Goal: Task Accomplishment & Management: Use online tool/utility

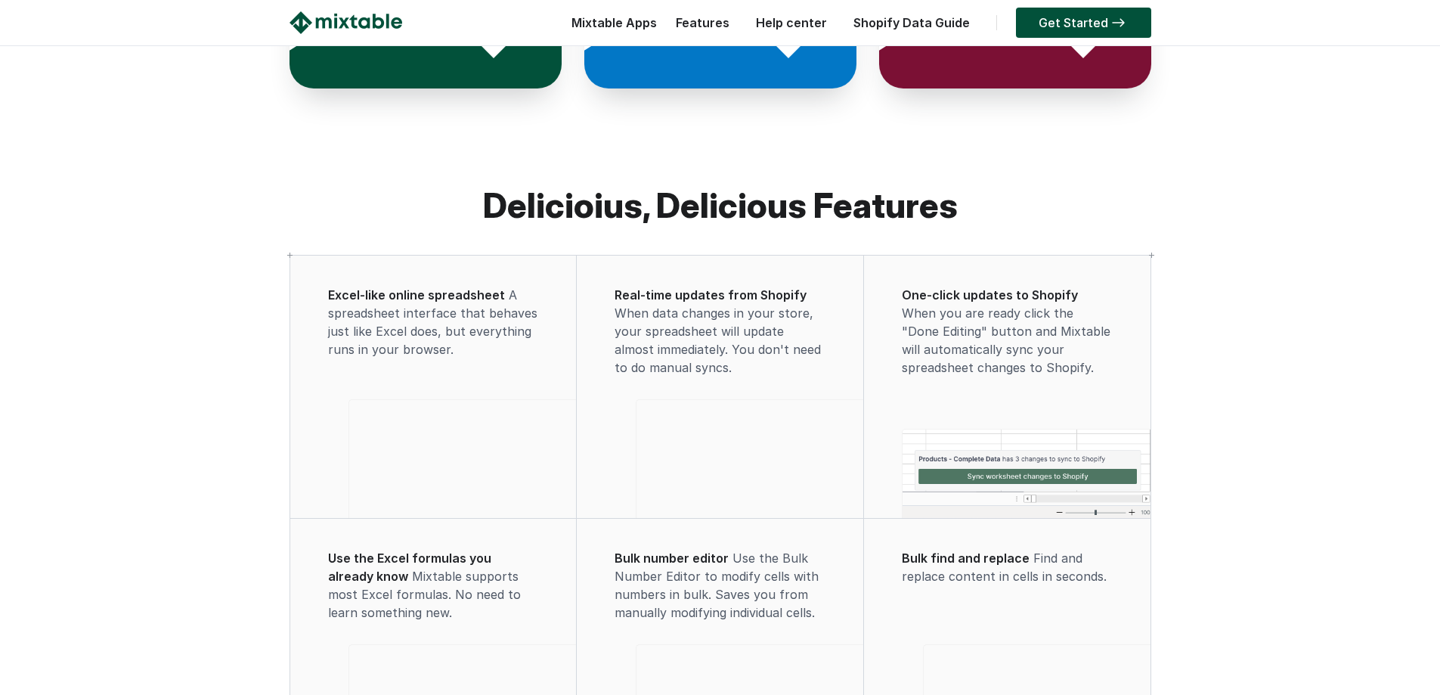
scroll to position [756, 0]
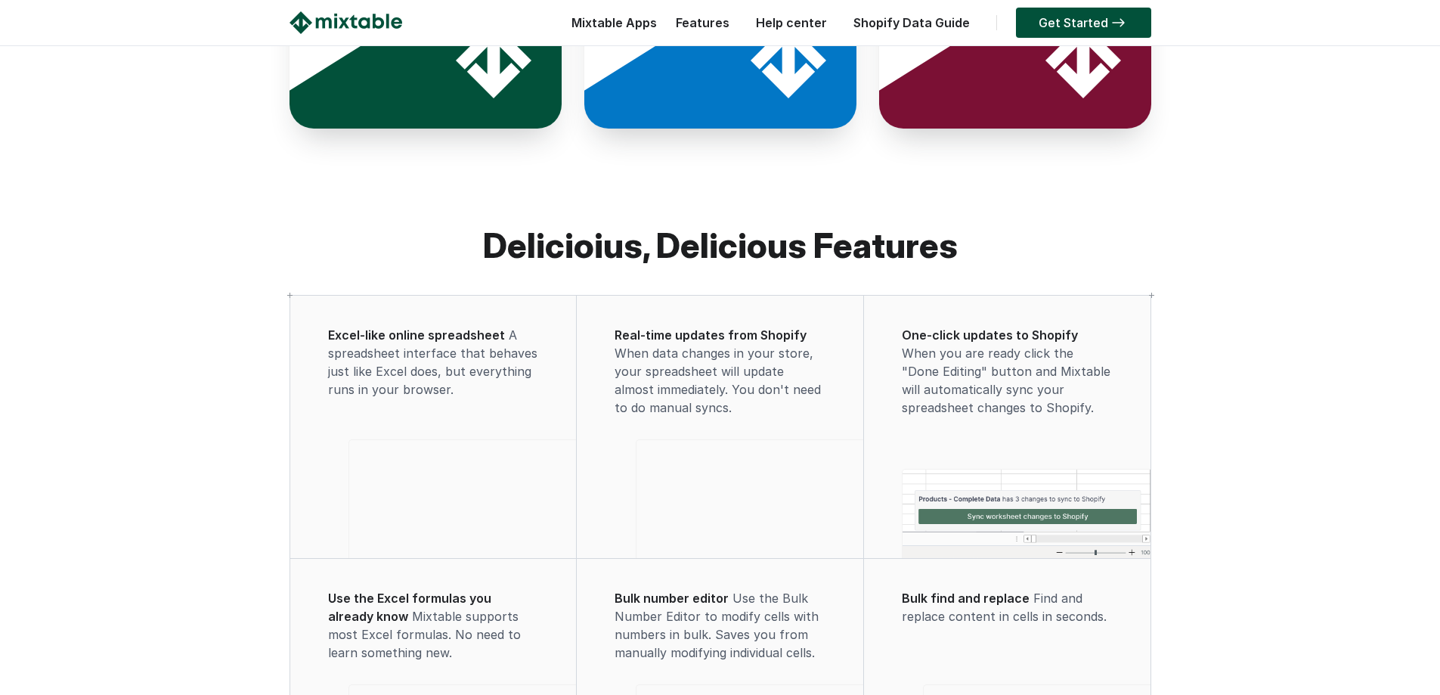
click at [411, 358] on span "A spreadsheet interface that behaves just like Excel does, but everything runs …" at bounding box center [432, 362] width 209 height 70
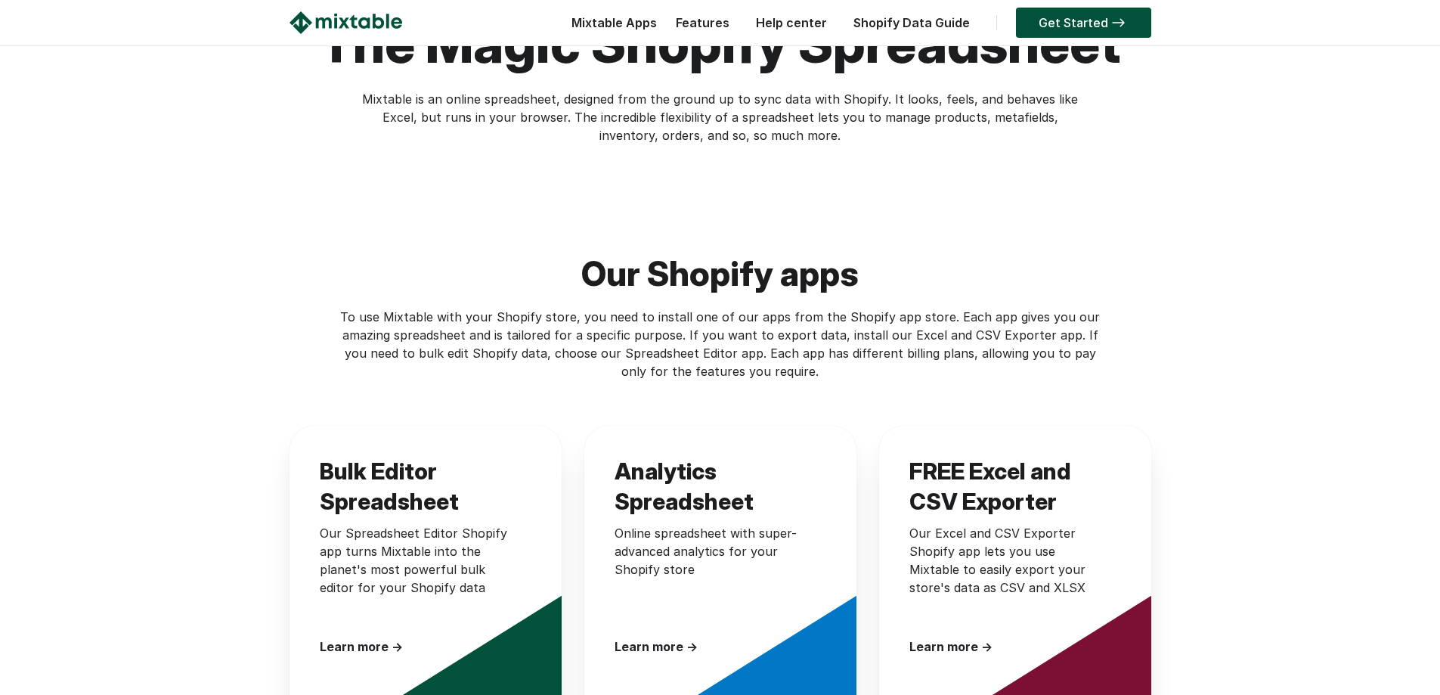
scroll to position [0, 0]
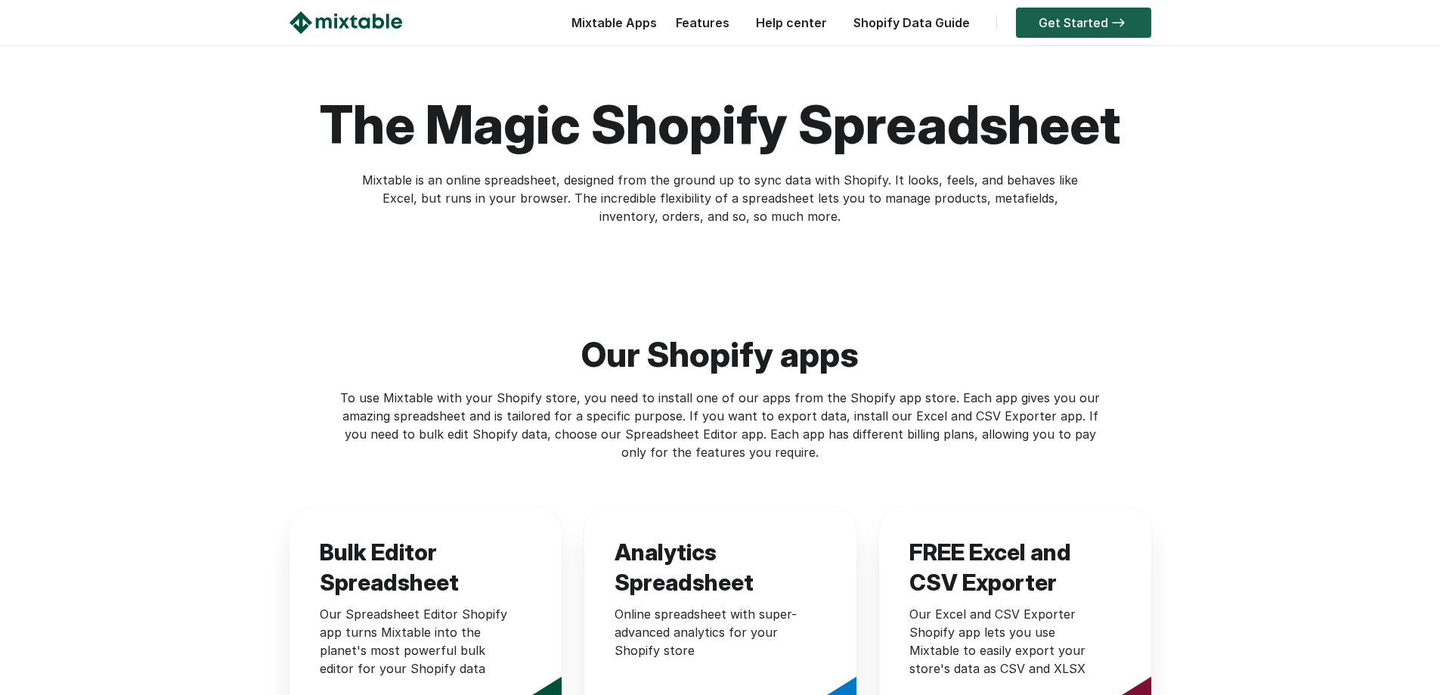
click at [1057, 26] on link "Get Started" at bounding box center [1083, 23] width 135 height 30
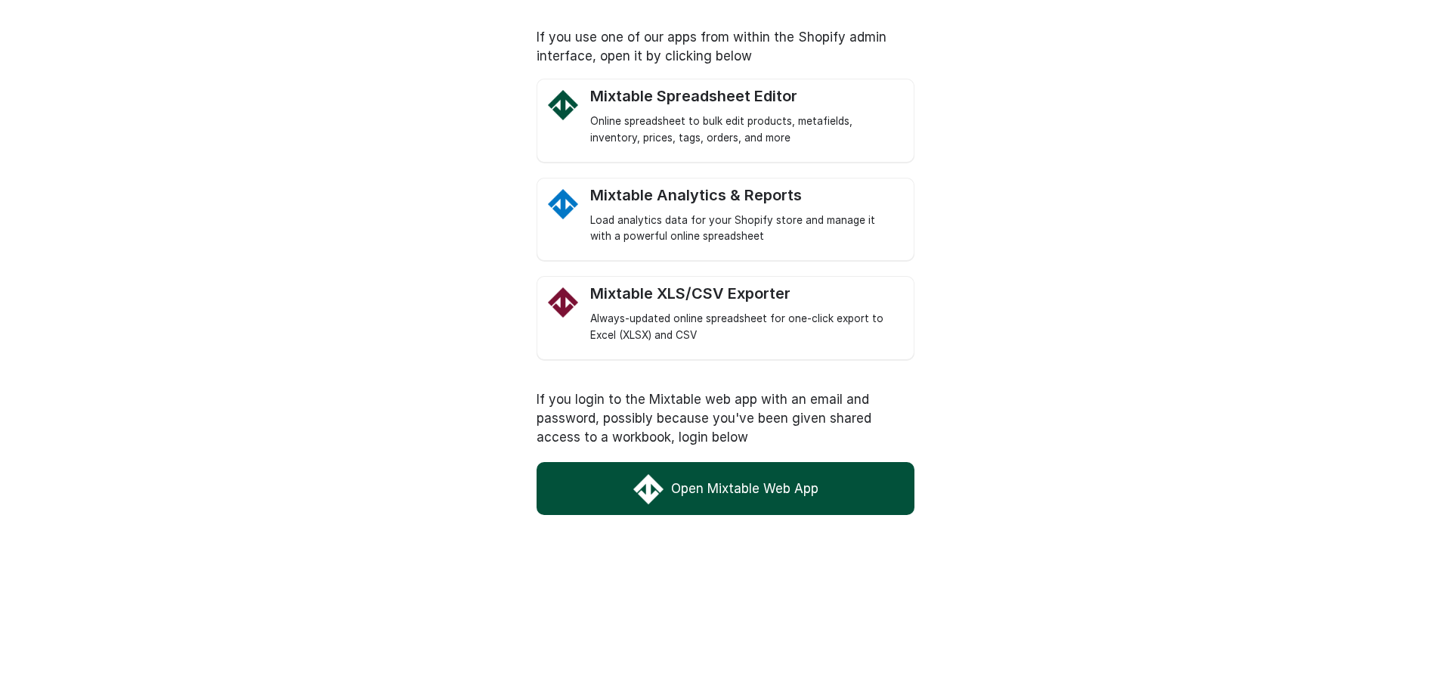
click at [729, 481] on link "Open Mixtable Web App" at bounding box center [726, 488] width 378 height 53
click at [682, 107] on link "Mixtable Spreadsheet Editor Online spreadsheet to bulk edit products, metafield…" at bounding box center [744, 117] width 308 height 60
